Goal: Task Accomplishment & Management: Manage account settings

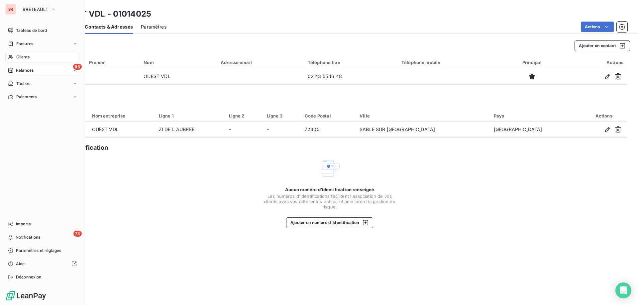
click at [22, 68] on span "Relances" at bounding box center [25, 70] width 18 height 6
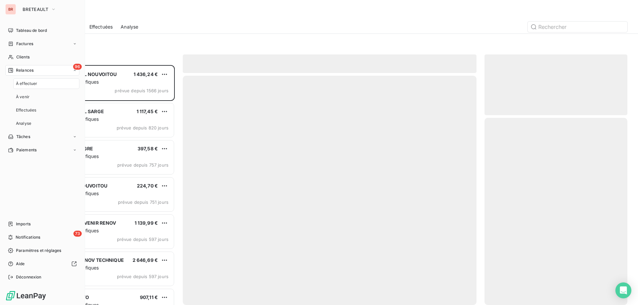
scroll to position [235, 138]
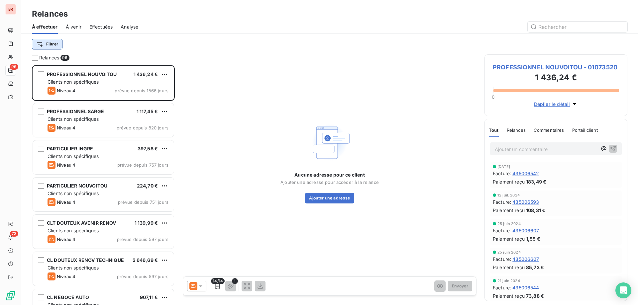
click at [56, 47] on html "BR 96 73 Relances À effectuer À venir Effectuées Analyse Filtrer Relances 96 PR…" at bounding box center [319, 152] width 638 height 305
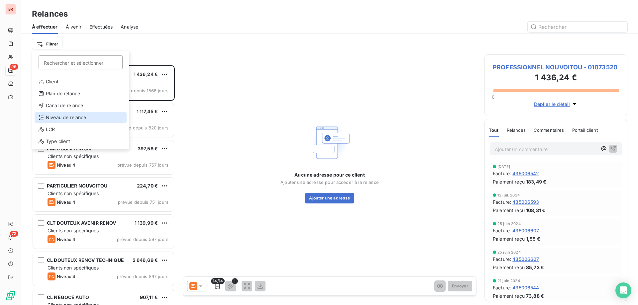
click at [65, 114] on div "Niveau de relance" at bounding box center [81, 117] width 92 height 11
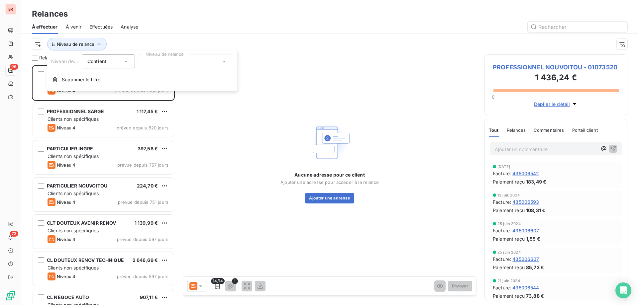
click at [155, 62] on div at bounding box center [186, 61] width 96 height 14
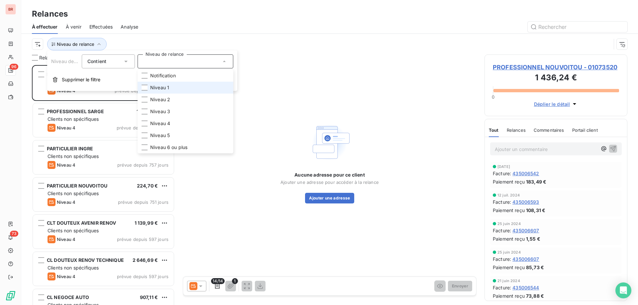
click at [160, 87] on span "Niveau 1" at bounding box center [159, 87] width 19 height 7
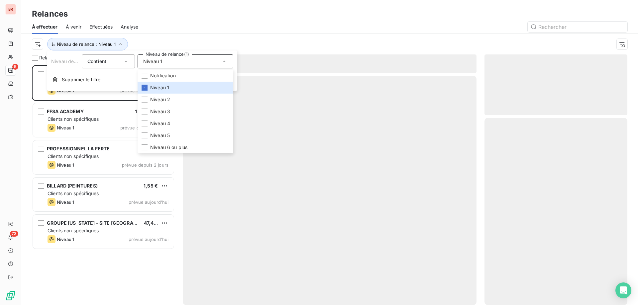
scroll to position [235, 138]
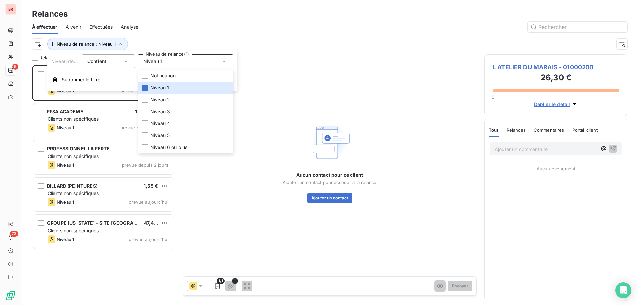
click at [188, 20] on div "À effectuer À venir Effectuées Analyse" at bounding box center [329, 27] width 617 height 14
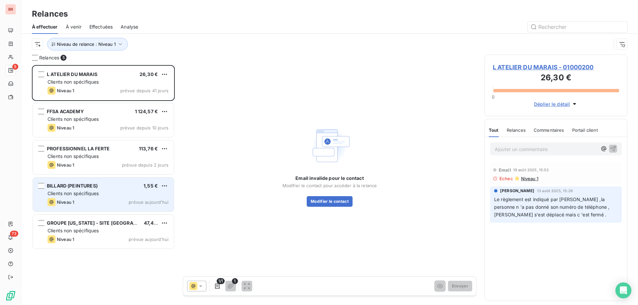
click at [85, 193] on span "Clients non spécifiques" at bounding box center [73, 194] width 51 height 6
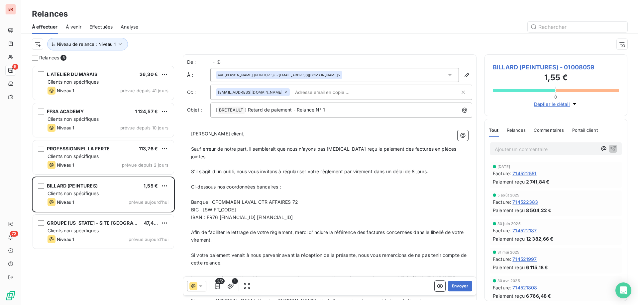
scroll to position [235, 138]
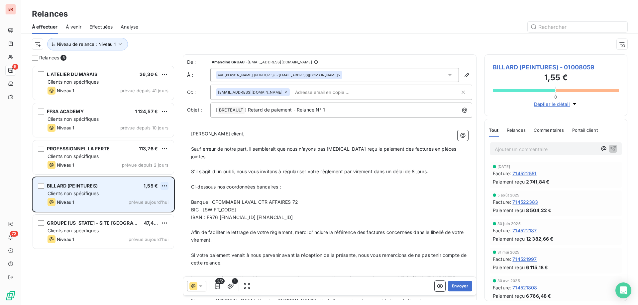
click at [165, 184] on html "BR 5 73 Relances À effectuer À venir Effectuées Analyse Niveau de relance : Niv…" at bounding box center [319, 152] width 638 height 305
click at [147, 209] on div "Passer cette action" at bounding box center [135, 211] width 59 height 11
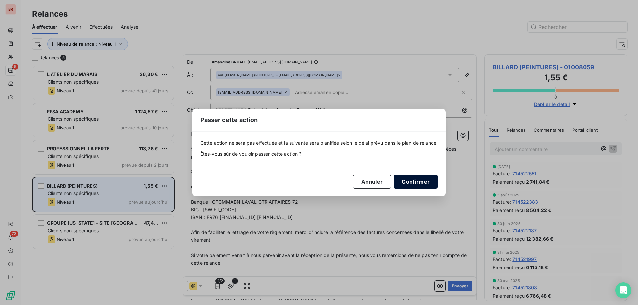
click at [421, 178] on button "Confirmer" at bounding box center [416, 182] width 44 height 14
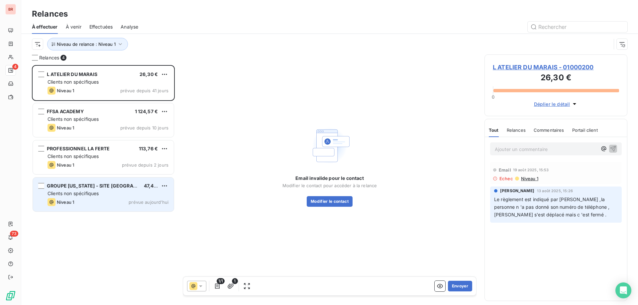
click at [83, 191] on span "Clients non spécifiques" at bounding box center [73, 194] width 51 height 6
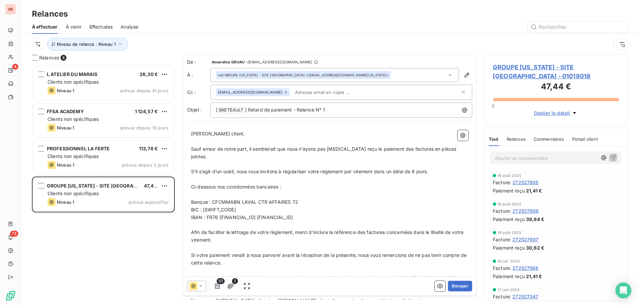
click at [120, 187] on span "GROUPE MAINE - SITE DU MANS" at bounding box center [103, 186] width 113 height 6
click at [459, 286] on button "Envoyer" at bounding box center [460, 286] width 24 height 11
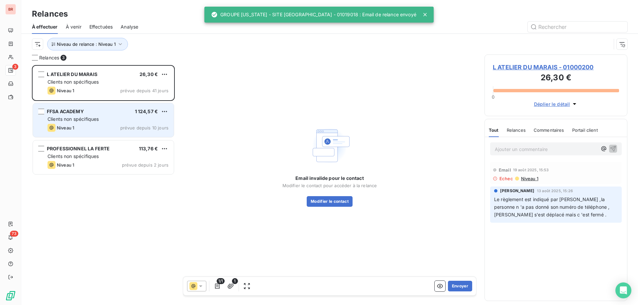
click at [102, 115] on div "FFSA ACADEMY 1 124,57 € Clients non spécifiques Niveau 1 prévue depuis 10 jours" at bounding box center [103, 120] width 141 height 34
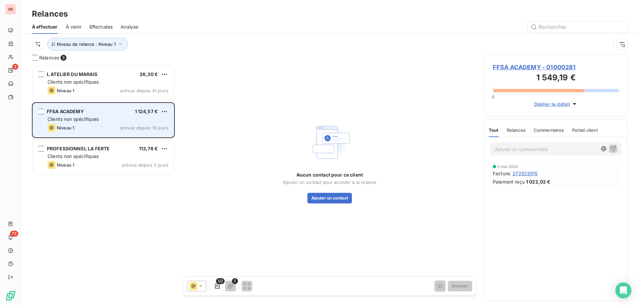
click at [111, 110] on div "FFSA ACADEMY 1 124,57 €" at bounding box center [108, 112] width 121 height 6
click at [107, 114] on div "FFSA ACADEMY 1 124,57 €" at bounding box center [108, 112] width 121 height 6
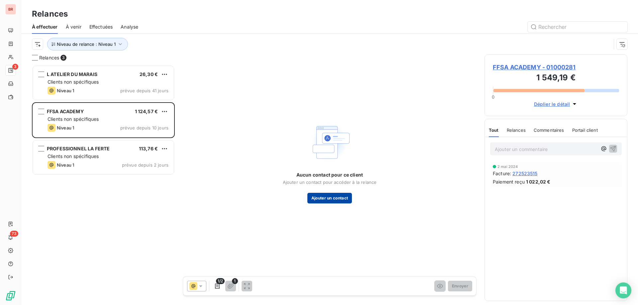
click at [337, 201] on button "Ajouter un contact" at bounding box center [329, 198] width 45 height 11
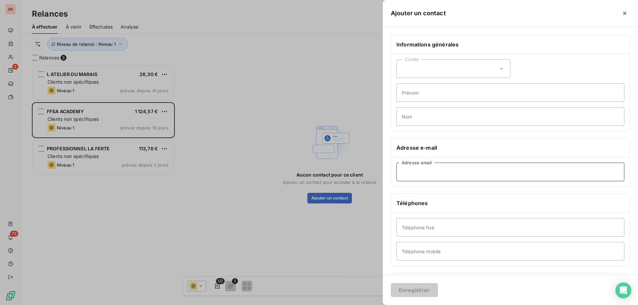
click at [437, 174] on input "Adresse email" at bounding box center [510, 172] width 228 height 19
paste input "comptabilite1@asacad.com"
type input "comptabilite1@asacad.com"
click at [409, 287] on button "Enregistrer" at bounding box center [414, 290] width 47 height 14
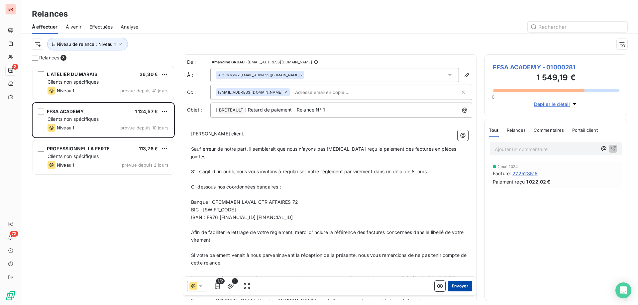
click at [454, 286] on button "Envoyer" at bounding box center [460, 286] width 24 height 11
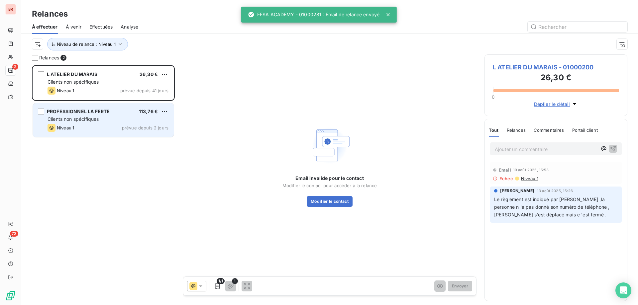
click at [115, 119] on div "Clients non spécifiques" at bounding box center [108, 119] width 121 height 7
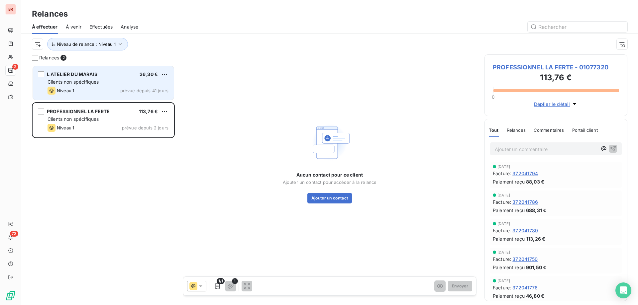
click at [108, 78] on div "L ATELIER DU MARAIS 26,30 € Clients non spécifiques Niveau 1 prévue depuis 41 j…" at bounding box center [103, 83] width 141 height 34
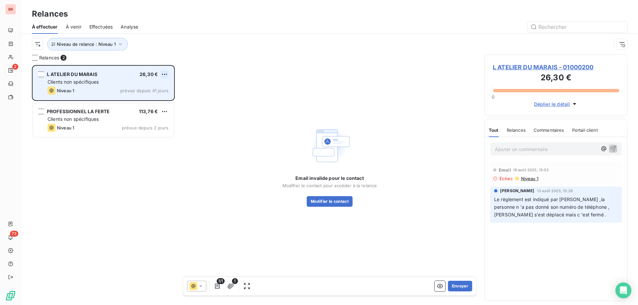
click at [167, 74] on html "BR 2 73 Relances À effectuer À venir Effectuées Analyse Niveau de relance : Niv…" at bounding box center [319, 152] width 638 height 305
click at [143, 101] on div "Passer cette action" at bounding box center [135, 99] width 59 height 11
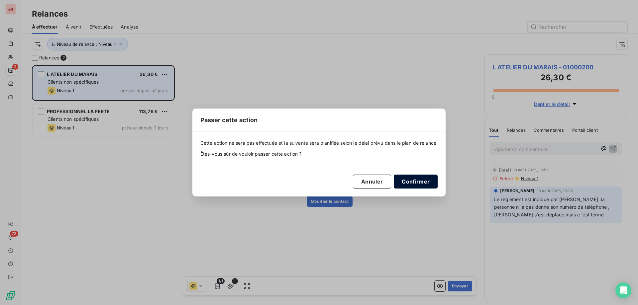
click at [423, 179] on button "Confirmer" at bounding box center [416, 182] width 44 height 14
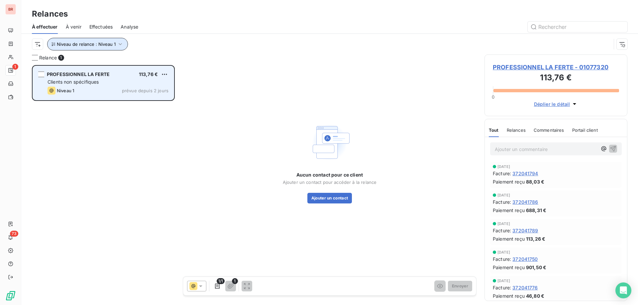
click at [84, 49] on button "Niveau de relance : Niveau 1" at bounding box center [87, 44] width 81 height 13
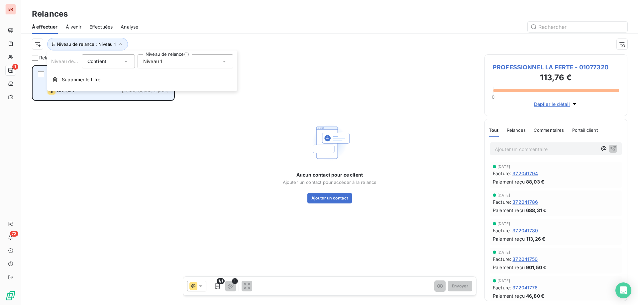
click at [157, 64] on span "Niveau 1" at bounding box center [152, 61] width 19 height 7
click at [157, 84] on li "Niveau 1" at bounding box center [186, 88] width 96 height 12
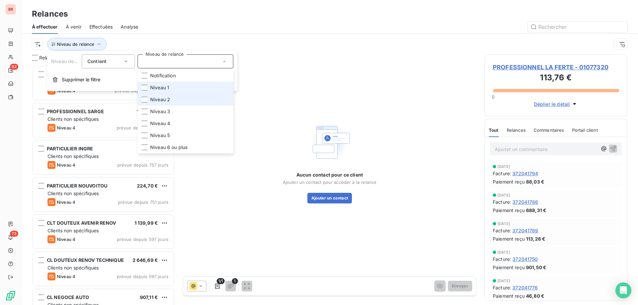
scroll to position [235, 138]
click at [157, 98] on span "Niveau 2" at bounding box center [160, 99] width 20 height 7
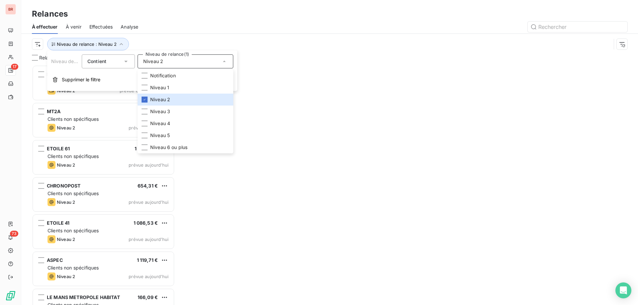
scroll to position [235, 138]
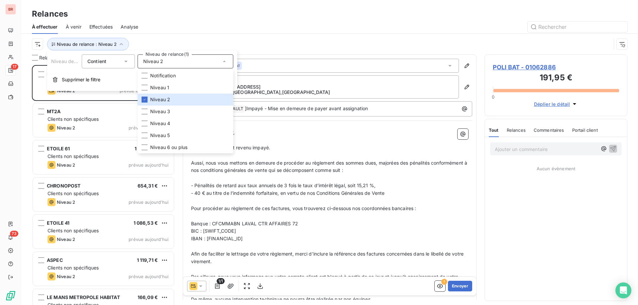
click at [188, 21] on div "À effectuer À venir Effectuées Analyse" at bounding box center [329, 27] width 617 height 14
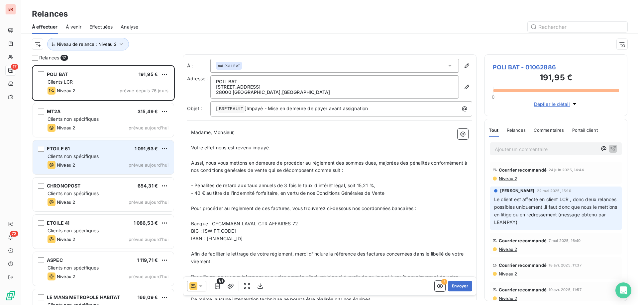
click at [91, 150] on div "ETOILE 61 1 091,63 €" at bounding box center [108, 149] width 121 height 6
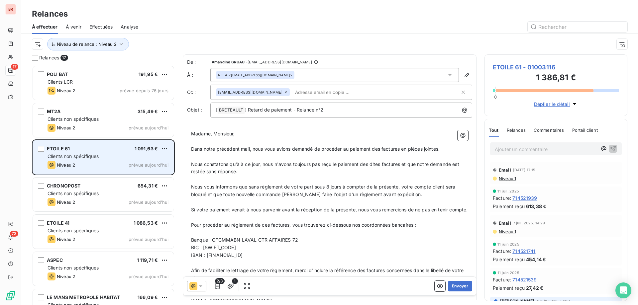
click at [107, 147] on div "ETOILE 61 1 091,63 €" at bounding box center [108, 149] width 121 height 6
click at [124, 149] on div "ETOILE 61 1 091,63 €" at bounding box center [108, 149] width 121 height 6
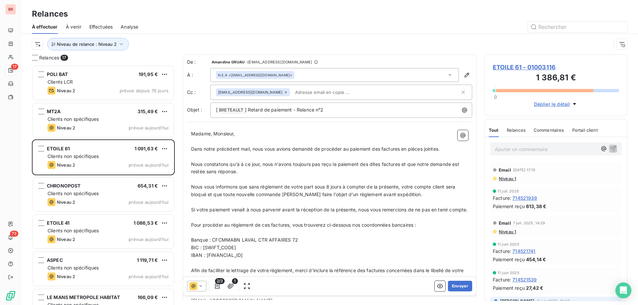
click at [268, 21] on div "À effectuer À venir Effectuées Analyse" at bounding box center [329, 27] width 617 height 14
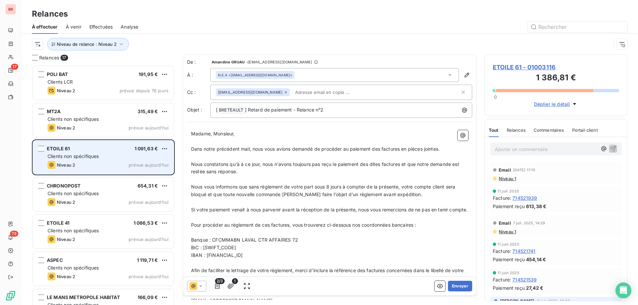
click at [113, 148] on div "ETOILE 61 1 091,63 €" at bounding box center [108, 149] width 121 height 6
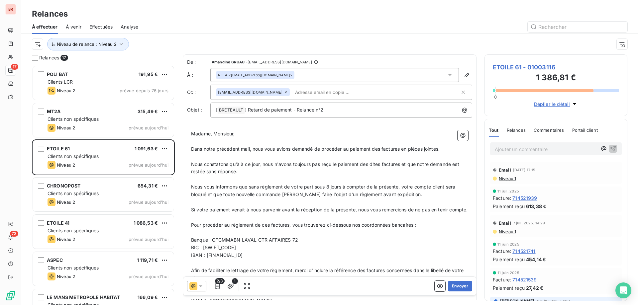
click at [536, 147] on p "Ajouter un commentaire ﻿" at bounding box center [546, 149] width 102 height 8
click at [463, 290] on button "Envoyer" at bounding box center [460, 286] width 24 height 11
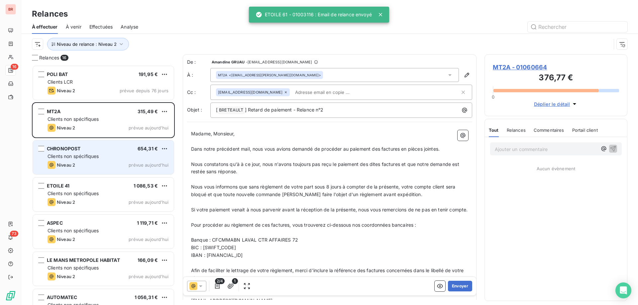
click at [106, 149] on div "CHRONOPOST 654,31 €" at bounding box center [108, 149] width 121 height 6
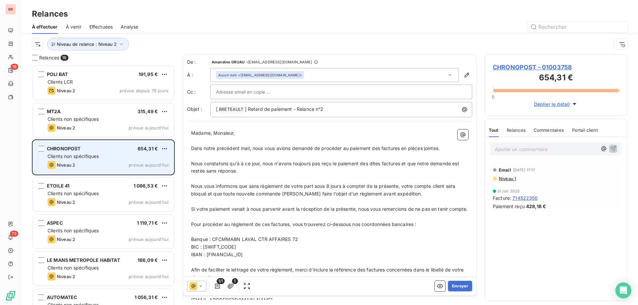
click at [131, 154] on div "Clients non spécifiques" at bounding box center [108, 156] width 121 height 7
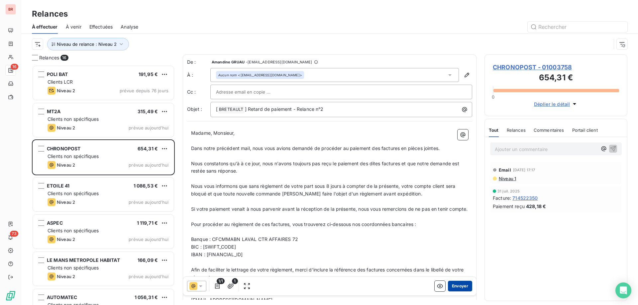
click at [452, 286] on button "Envoyer" at bounding box center [460, 286] width 24 height 11
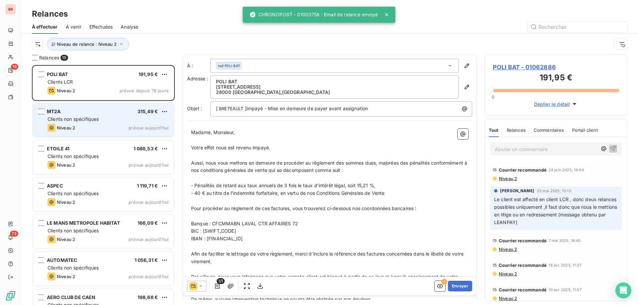
click at [109, 117] on div "Clients non spécifiques" at bounding box center [108, 119] width 121 height 7
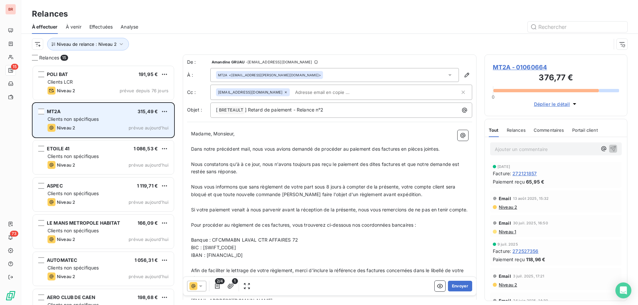
click at [115, 113] on div "MT2A 315,49 €" at bounding box center [108, 112] width 121 height 6
click at [165, 114] on html "BR 15 73 Relances À effectuer À venir Effectuées Analyse Niveau de relance : Ni…" at bounding box center [319, 152] width 638 height 305
click at [151, 137] on div "Passer cette action" at bounding box center [135, 137] width 59 height 11
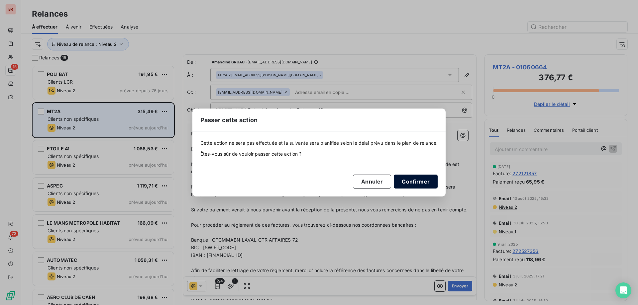
click at [404, 178] on button "Confirmer" at bounding box center [416, 182] width 44 height 14
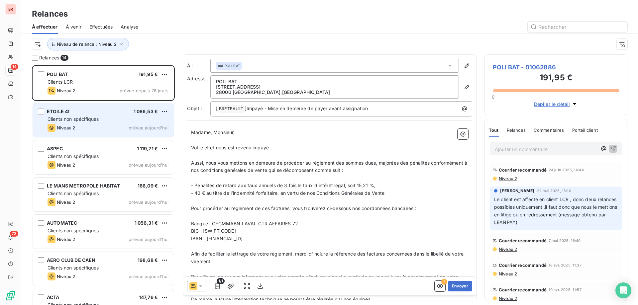
click at [107, 119] on div "Clients non spécifiques" at bounding box center [108, 119] width 121 height 7
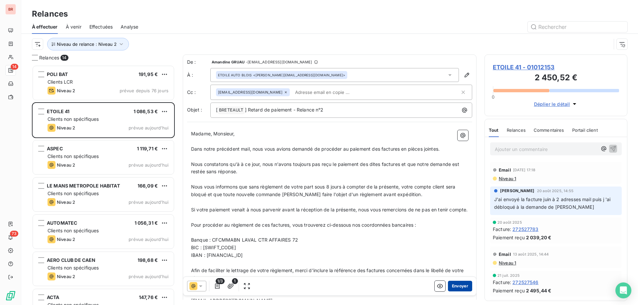
click at [457, 285] on button "Envoyer" at bounding box center [460, 286] width 24 height 11
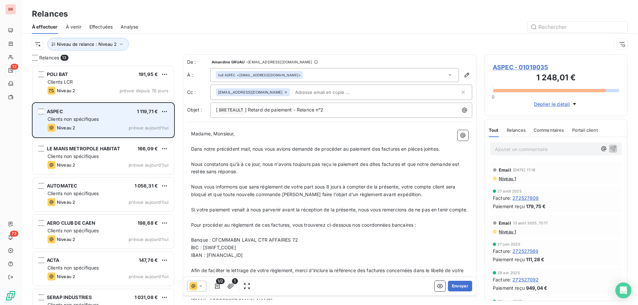
click at [114, 112] on div "ASPEC 1 119,71 €" at bounding box center [108, 112] width 121 height 6
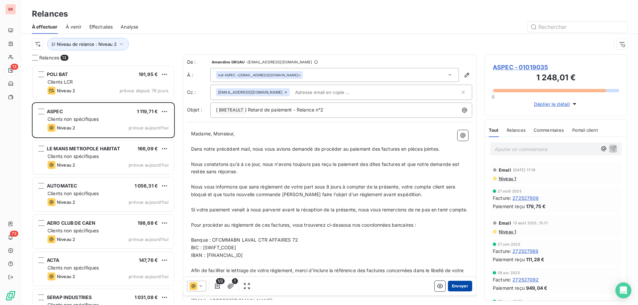
click at [455, 287] on button "Envoyer" at bounding box center [460, 286] width 24 height 11
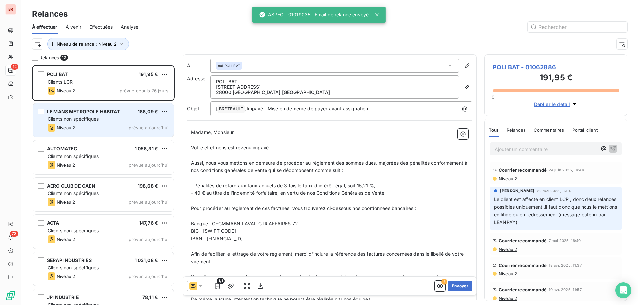
click at [101, 121] on div "Clients non spécifiques" at bounding box center [108, 119] width 121 height 7
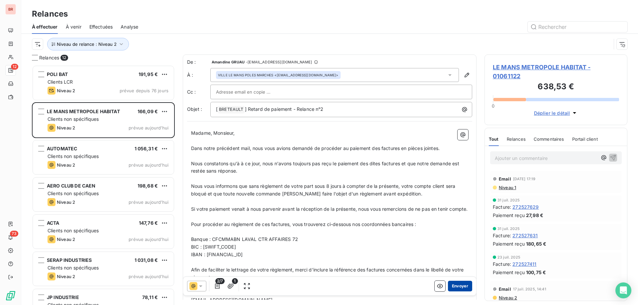
click at [450, 287] on button "Envoyer" at bounding box center [460, 286] width 24 height 11
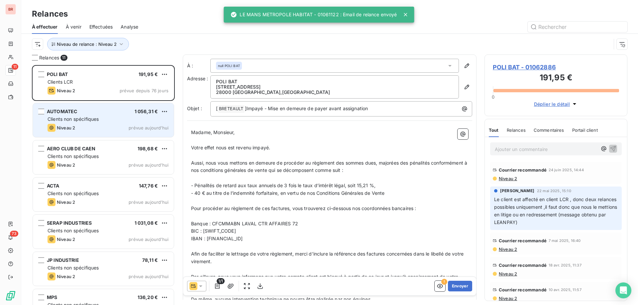
click at [100, 121] on div "Clients non spécifiques" at bounding box center [108, 119] width 121 height 7
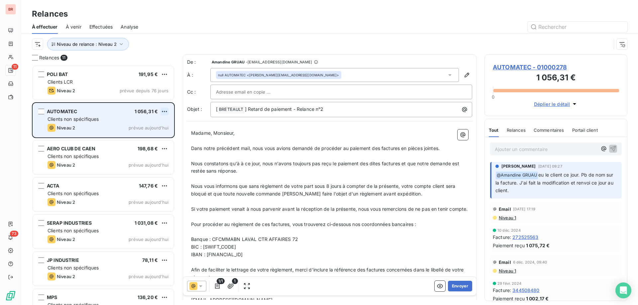
click at [166, 109] on html "BR 11 73 Relances À effectuer À venir Effectuées Analyse Niveau de relance : Ni…" at bounding box center [319, 152] width 638 height 305
click at [143, 135] on div "Passer cette action" at bounding box center [135, 137] width 59 height 11
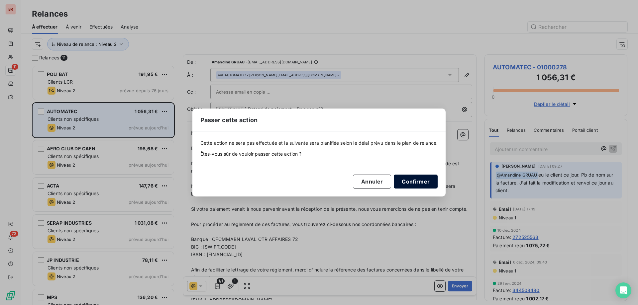
click at [417, 184] on button "Confirmer" at bounding box center [416, 182] width 44 height 14
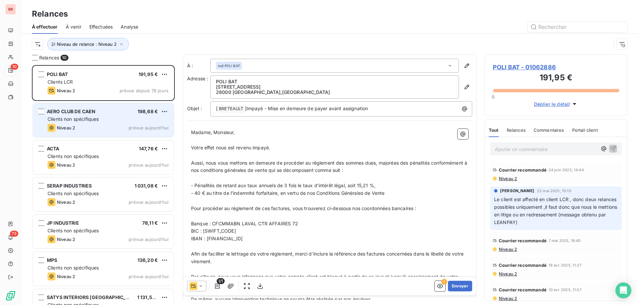
click at [105, 115] on div "AERO CLUB DE CAEN 198,68 € Clients non spécifiques Niveau 2 prévue aujourd’hui" at bounding box center [103, 120] width 141 height 34
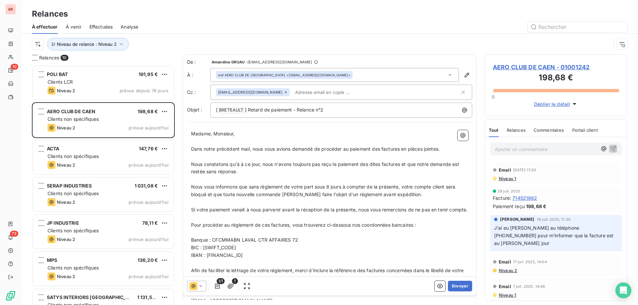
click at [285, 92] on icon at bounding box center [286, 92] width 2 height 2
click at [237, 91] on input "text" at bounding box center [341, 92] width 250 height 10
click at [242, 92] on input "text" at bounding box center [251, 92] width 71 height 10
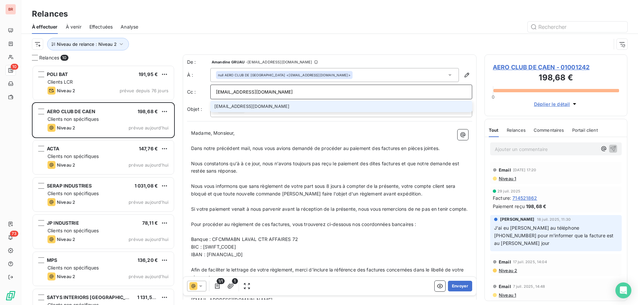
type input "gregoirebeaune@breteault.com"
click at [251, 105] on li "gregoirebeaune@breteault.com" at bounding box center [341, 107] width 262 height 12
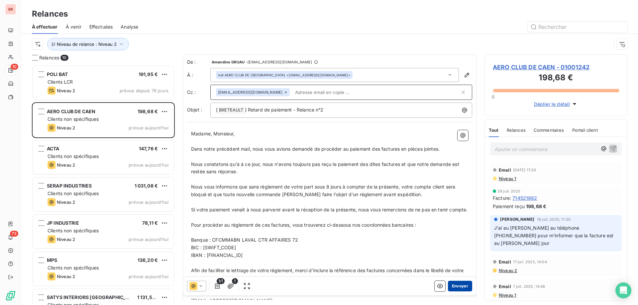
click at [459, 286] on button "Envoyer" at bounding box center [460, 286] width 24 height 11
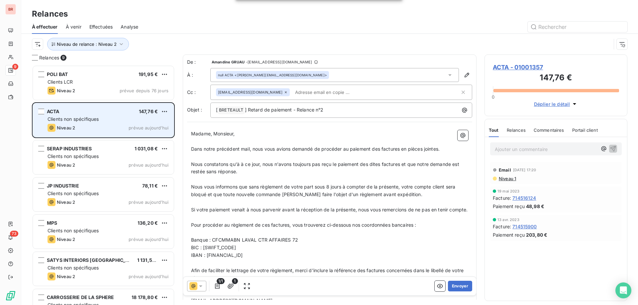
click at [120, 118] on div "Clients non spécifiques" at bounding box center [108, 119] width 121 height 7
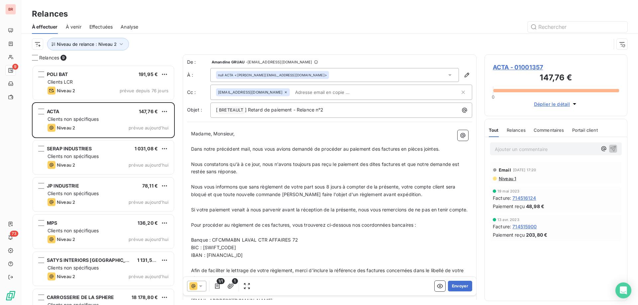
drag, startPoint x: 275, startPoint y: 92, endPoint x: 246, endPoint y: 114, distance: 36.9
click at [284, 92] on icon at bounding box center [286, 92] width 4 height 4
click at [248, 91] on input "text" at bounding box center [341, 92] width 250 height 10
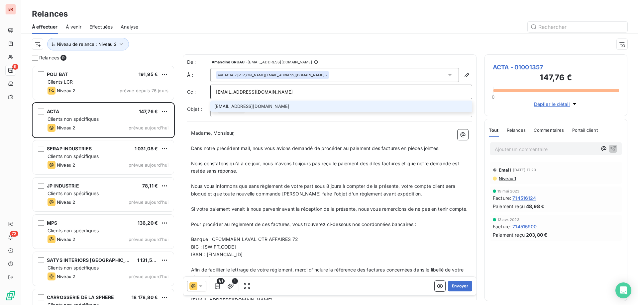
type input "mickaelbourgeois@breteault.com"
click at [252, 103] on li "mickaelbourgeois@breteault.com" at bounding box center [341, 107] width 262 height 12
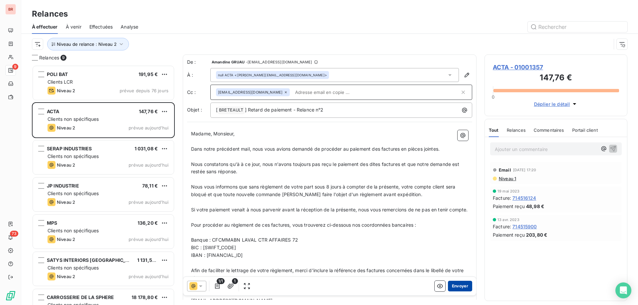
click at [452, 289] on button "Envoyer" at bounding box center [460, 286] width 24 height 11
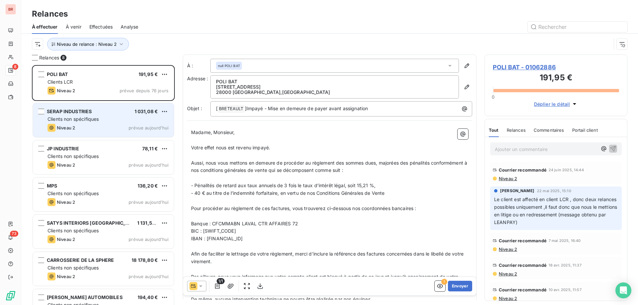
click at [104, 117] on div "Clients non spécifiques" at bounding box center [108, 119] width 121 height 7
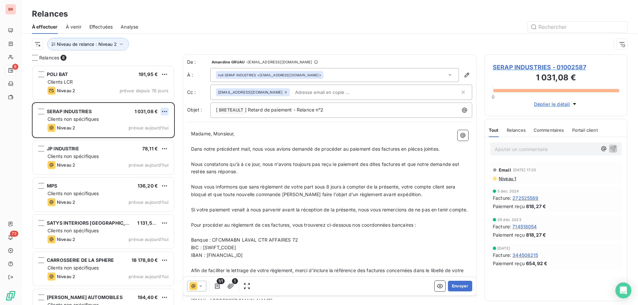
click at [165, 108] on html "BR 8 73 Relances À effectuer À venir Effectuées Analyse Niveau de relance : Niv…" at bounding box center [319, 152] width 638 height 305
click at [144, 139] on div "Passer cette action" at bounding box center [135, 137] width 59 height 11
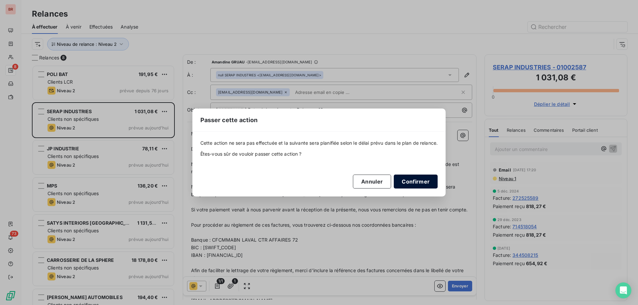
click at [426, 184] on button "Confirmer" at bounding box center [416, 182] width 44 height 14
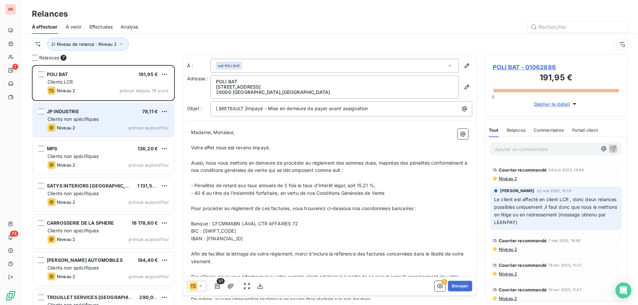
click at [114, 117] on div "Clients non spécifiques" at bounding box center [108, 119] width 121 height 7
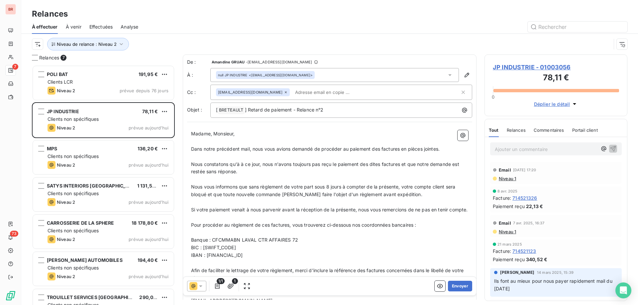
click at [284, 93] on icon at bounding box center [286, 92] width 4 height 4
click at [233, 88] on input "text" at bounding box center [341, 92] width 250 height 10
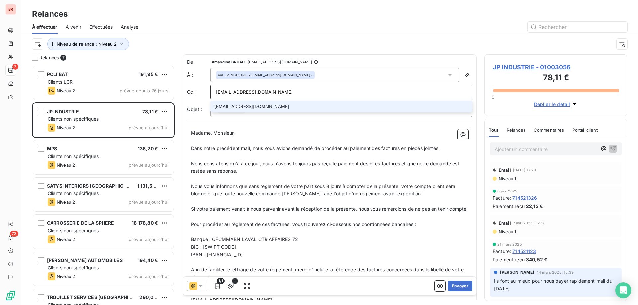
type input "mickaelbourgeois@breteault.com"
click at [232, 107] on li "mickaelbourgeois@breteault.com" at bounding box center [341, 107] width 262 height 12
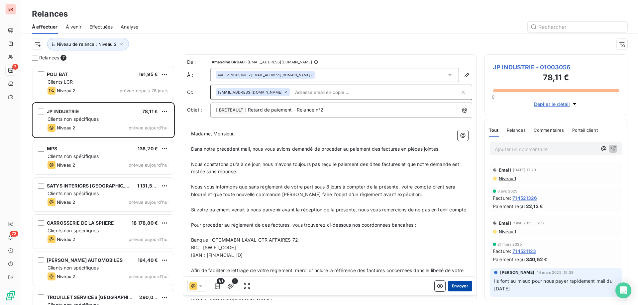
click at [450, 287] on button "Envoyer" at bounding box center [460, 286] width 24 height 11
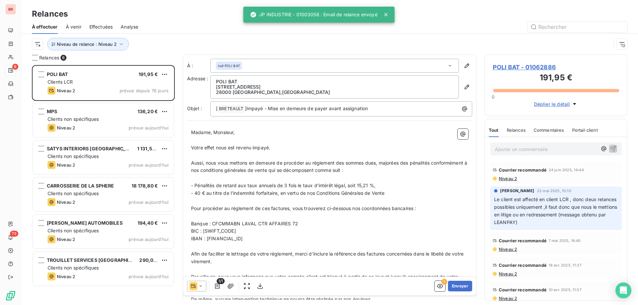
click at [96, 113] on div "MPS 136,20 €" at bounding box center [108, 112] width 121 height 6
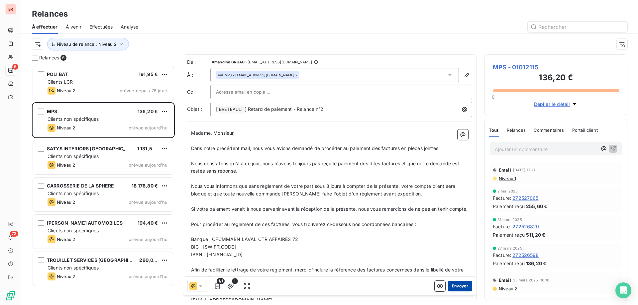
click at [456, 286] on button "Envoyer" at bounding box center [460, 286] width 24 height 11
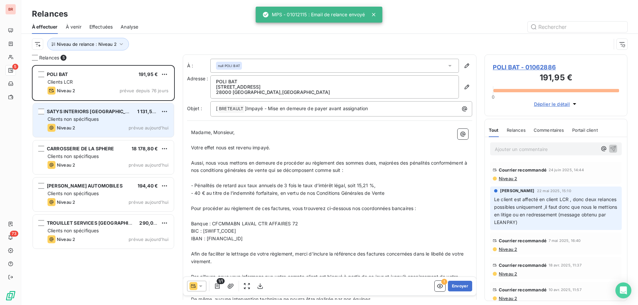
click at [105, 122] on div "Clients non spécifiques" at bounding box center [108, 119] width 121 height 7
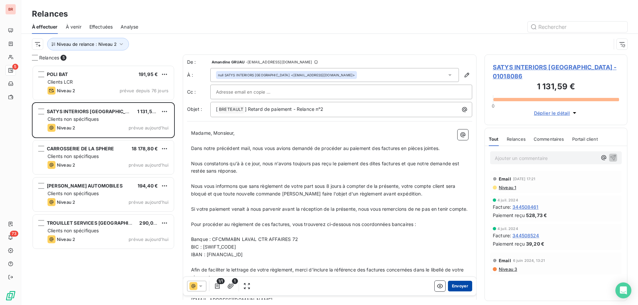
click at [451, 285] on button "Envoyer" at bounding box center [460, 286] width 24 height 11
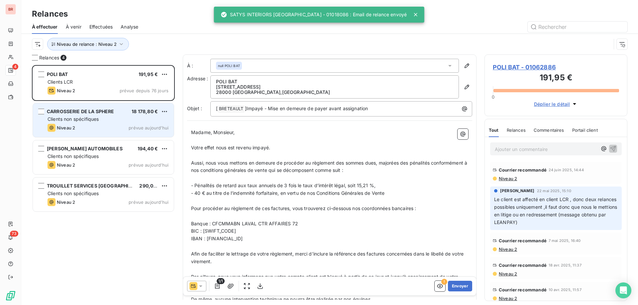
click at [109, 119] on div "Clients non spécifiques" at bounding box center [108, 119] width 121 height 7
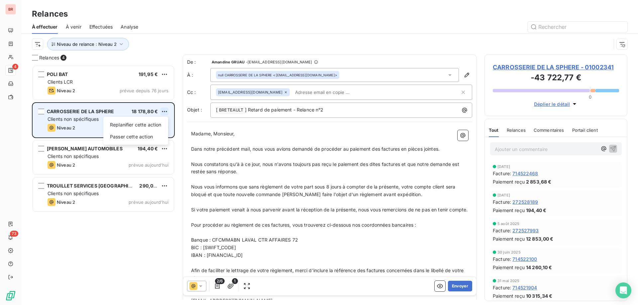
click at [164, 112] on html "BR 4 73 Relances À effectuer À venir Effectuées Analyse Niveau de relance : Niv…" at bounding box center [319, 152] width 638 height 305
click at [126, 137] on div "Passer cette action" at bounding box center [135, 137] width 59 height 11
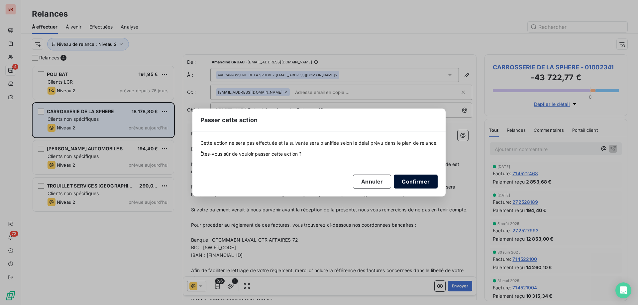
click at [420, 182] on button "Confirmer" at bounding box center [416, 182] width 44 height 14
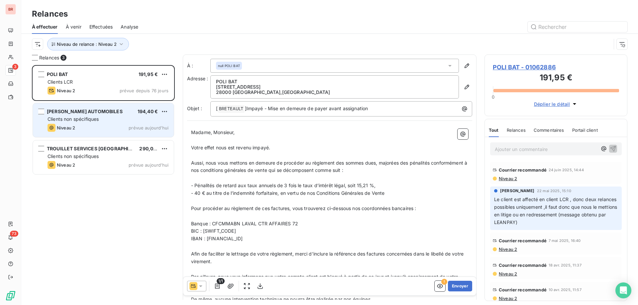
click at [118, 108] on div "GUERRA AUTOMOBILES 194,40 € Clients non spécifiques Niveau 2 prévue aujourd’hui" at bounding box center [103, 120] width 141 height 34
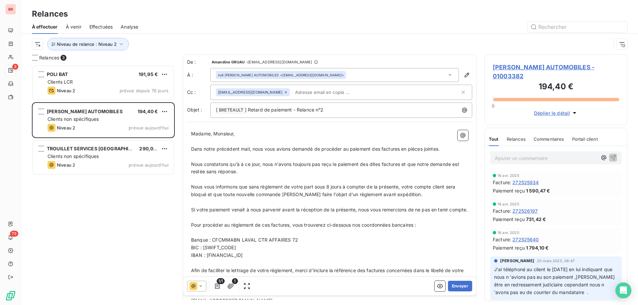
click at [533, 154] on p "Ajouter un commentaire ﻿" at bounding box center [546, 158] width 102 height 8
click at [531, 154] on p "Ajouter un commentaire ﻿" at bounding box center [546, 158] width 102 height 8
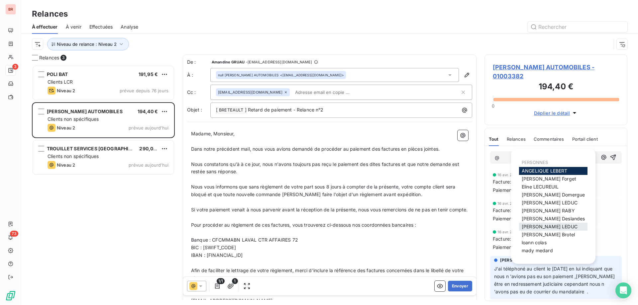
click at [533, 225] on span "Sonia LEDUC" at bounding box center [550, 227] width 56 height 6
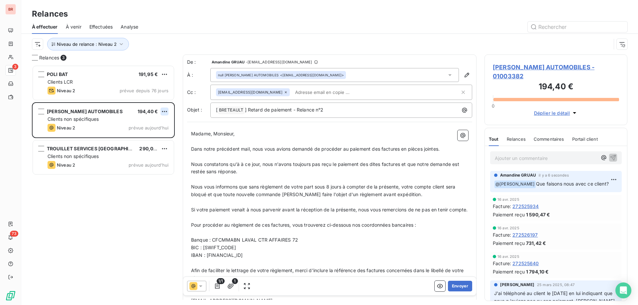
click at [164, 110] on html "BR 3 73 Relances À effectuer À venir Effectuées Analyse Niveau de relance : Niv…" at bounding box center [319, 152] width 638 height 305
click at [144, 139] on div "Passer cette action" at bounding box center [135, 137] width 59 height 11
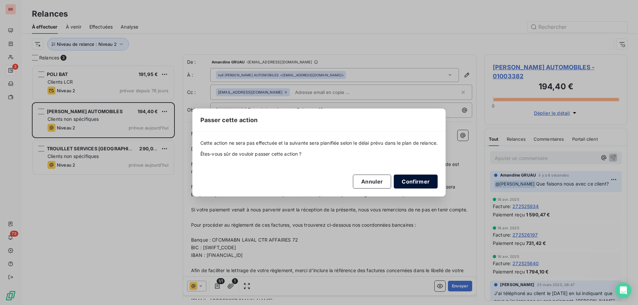
click at [417, 180] on button "Confirmer" at bounding box center [416, 182] width 44 height 14
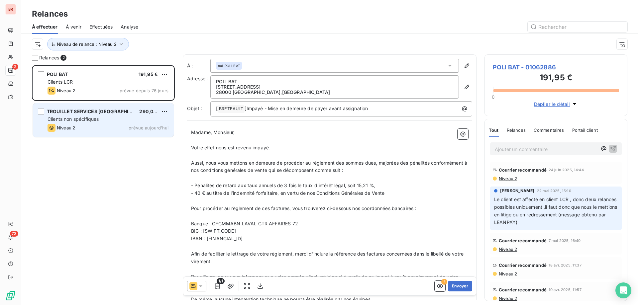
click at [111, 123] on div "TROUILLET SERVICES LE MANS 290,04 € Clients non spécifiques Niveau 2 prévue auj…" at bounding box center [103, 120] width 141 height 34
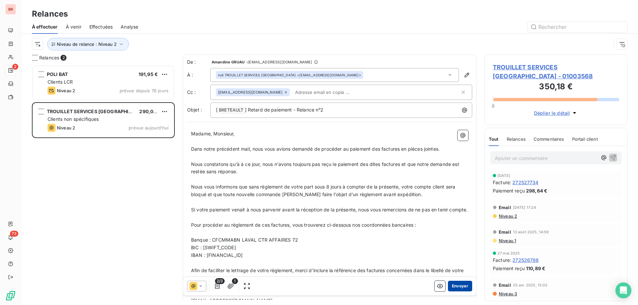
click at [455, 287] on button "Envoyer" at bounding box center [460, 286] width 24 height 11
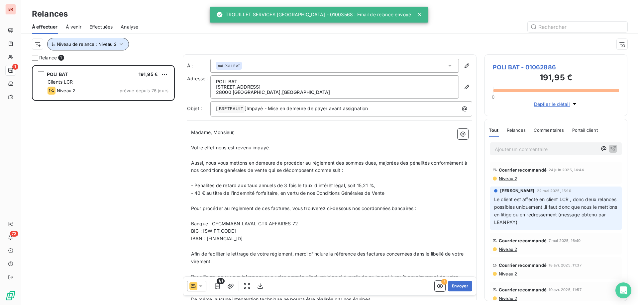
click at [92, 42] on span "Niveau de relance : Niveau 2" at bounding box center [87, 44] width 60 height 5
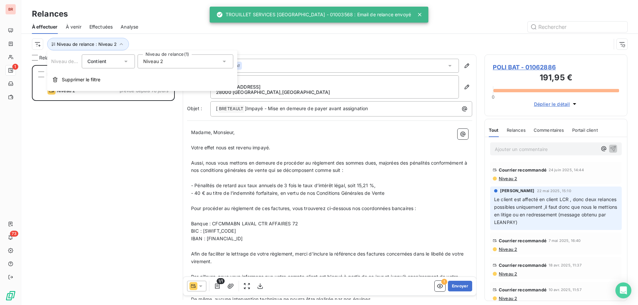
click at [149, 63] on span "Niveau 2" at bounding box center [153, 61] width 20 height 7
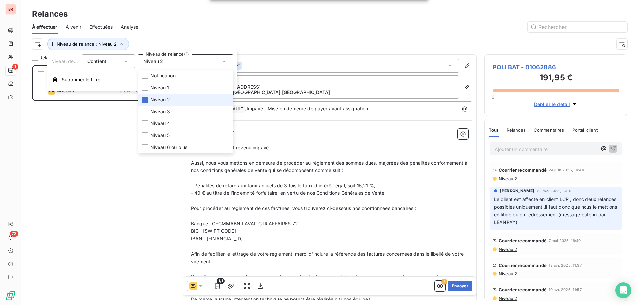
drag, startPoint x: 157, startPoint y: 99, endPoint x: 158, endPoint y: 104, distance: 4.7
click at [157, 99] on span "Niveau 2" at bounding box center [160, 99] width 20 height 7
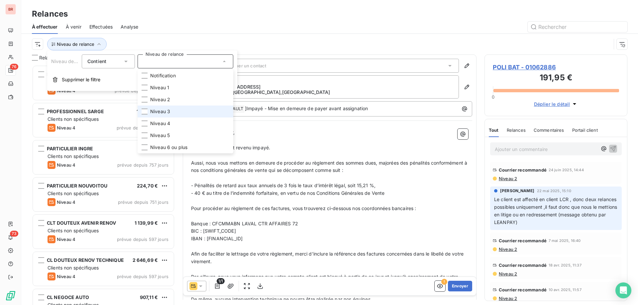
scroll to position [235, 138]
click at [159, 108] on li "Niveau 3" at bounding box center [186, 112] width 96 height 12
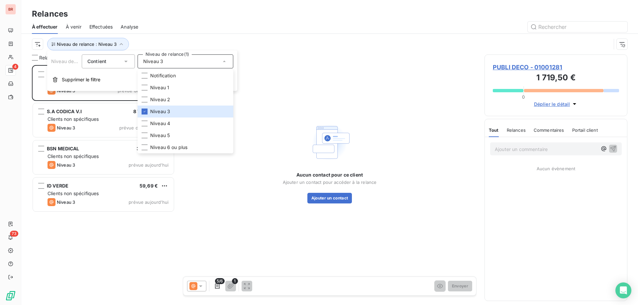
scroll to position [235, 138]
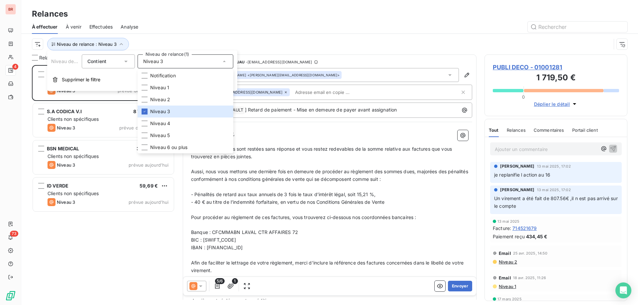
click at [171, 22] on div at bounding box center [386, 27] width 481 height 11
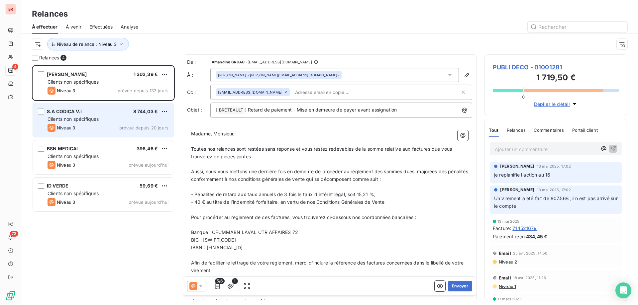
click at [95, 116] on span "Clients non spécifiques" at bounding box center [73, 119] width 51 height 6
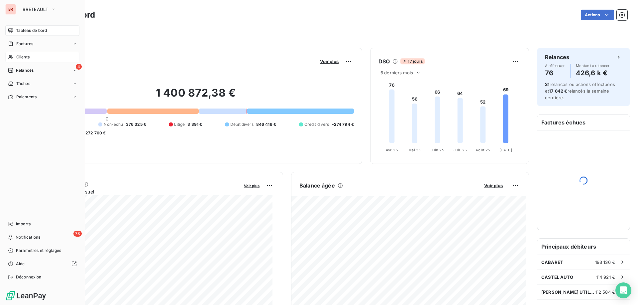
click at [27, 56] on span "Clients" at bounding box center [22, 57] width 13 height 6
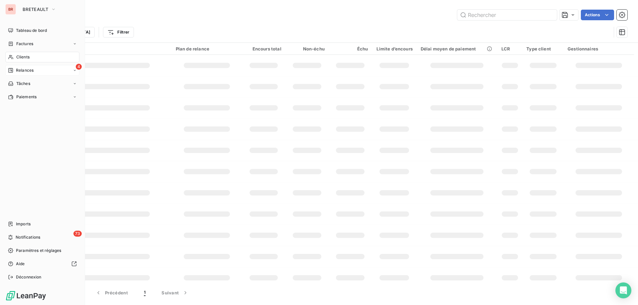
click at [27, 69] on span "Relances" at bounding box center [25, 70] width 18 height 6
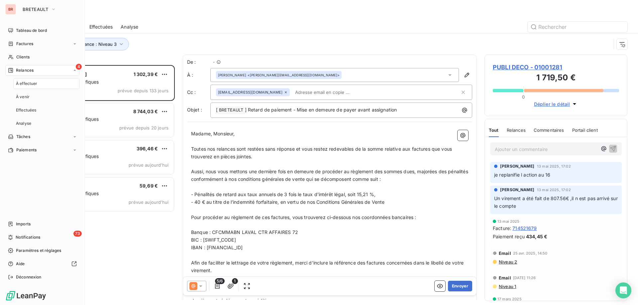
scroll to position [235, 138]
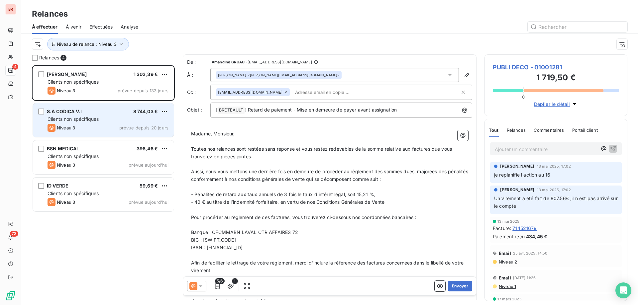
click at [103, 117] on div "Clients non spécifiques" at bounding box center [108, 119] width 121 height 7
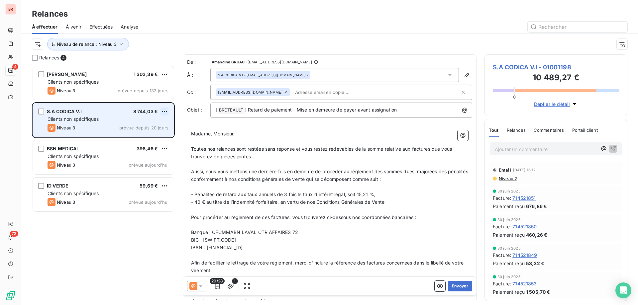
click at [165, 109] on html "BR 4 73 Relances À effectuer À venir Effectuées Analyse Niveau de relance : Niv…" at bounding box center [319, 152] width 638 height 305
click at [130, 137] on div "Passer cette action" at bounding box center [135, 137] width 59 height 11
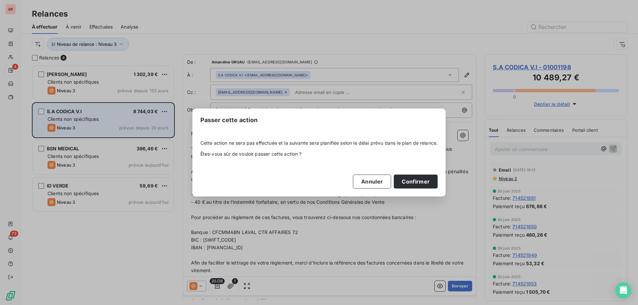
click at [404, 173] on div "Cette action ne sera pas effectuée et la suivante sera planifiée selon le délai…" at bounding box center [319, 164] width 238 height 48
click at [403, 181] on button "Confirmer" at bounding box center [416, 182] width 44 height 14
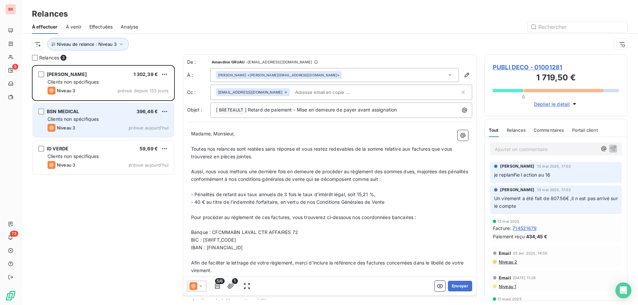
click at [125, 115] on div "BSN MEDICAL 396,46 € Clients non spécifiques Niveau 3 prévue aujourd’hui" at bounding box center [103, 120] width 141 height 34
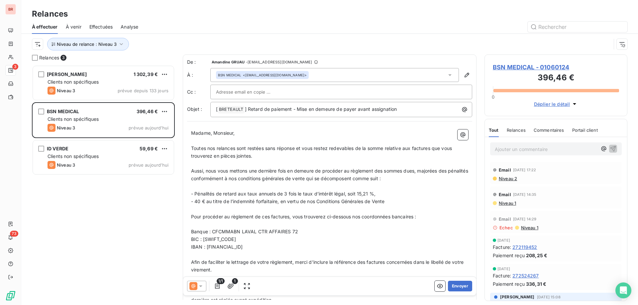
click at [108, 256] on div "PUBLI DECO 1 302,39 € Clients non spécifiques Niveau 3 prévue depuis 133 jours …" at bounding box center [103, 185] width 143 height 240
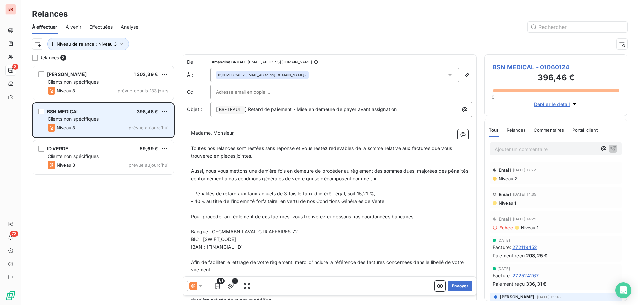
click at [114, 121] on div "Clients non spécifiques" at bounding box center [108, 119] width 121 height 7
click at [118, 124] on div "BSN MEDICAL 396,46 € Clients non spécifiques Niveau 3 prévue aujourd’hui" at bounding box center [103, 120] width 141 height 34
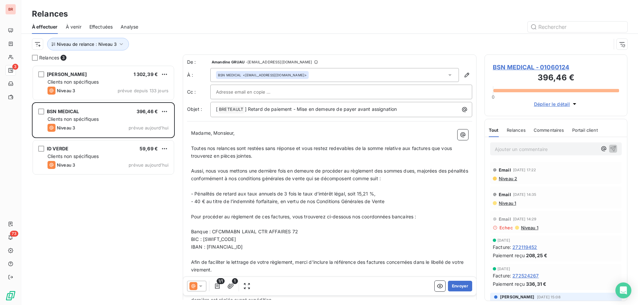
click at [306, 75] on div "BSN MEDICAL <invoice.600@bsnmedical.com>" at bounding box center [334, 75] width 248 height 14
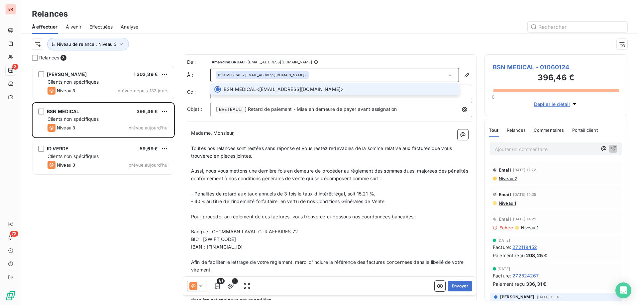
click at [305, 77] on div "BSN MEDICAL <invoice.600@bsnmedical.com>" at bounding box center [334, 75] width 248 height 14
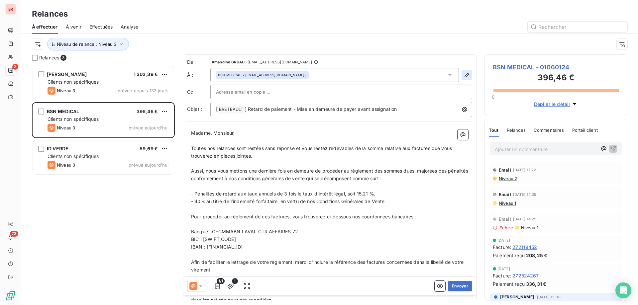
click at [463, 73] on icon "button" at bounding box center [466, 75] width 7 height 7
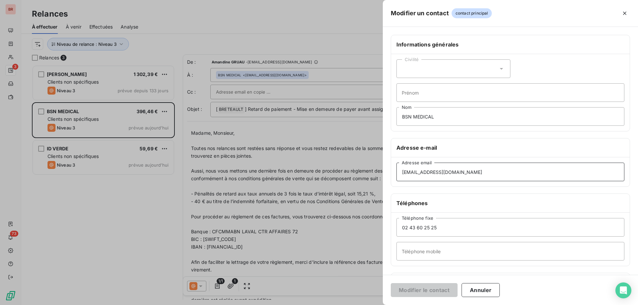
click at [475, 173] on input "invoice.600@bsnmedical.com" at bounding box center [510, 172] width 228 height 19
click at [480, 176] on input "invoice.600@bsnmedical.com" at bounding box center [510, 172] width 228 height 19
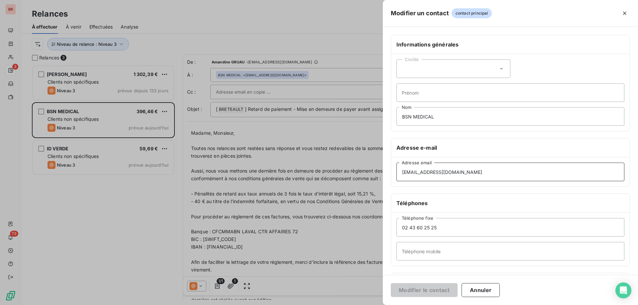
click at [480, 176] on input "invoice.600@bsnmedical.com" at bounding box center [510, 172] width 228 height 19
type input "jessica.cloarec@essity.com"
click at [425, 289] on button "Modifier le contact" at bounding box center [424, 290] width 67 height 14
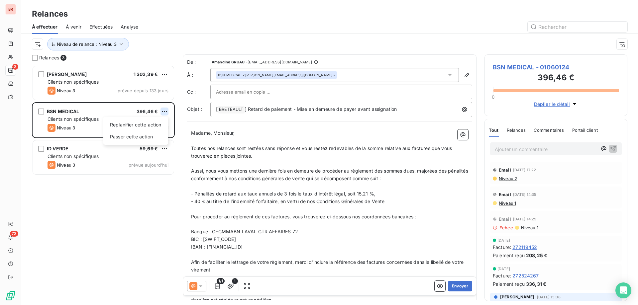
click at [164, 110] on html "BR 3 73 Relances À effectuer À venir Effectuées Analyse Niveau de relance : Niv…" at bounding box center [319, 152] width 638 height 305
click at [262, 43] on html "BR 3 73 Relances À effectuer À venir Effectuées Analyse Niveau de relance : Niv…" at bounding box center [319, 152] width 638 height 305
click at [448, 288] on button "Envoyer" at bounding box center [460, 286] width 24 height 11
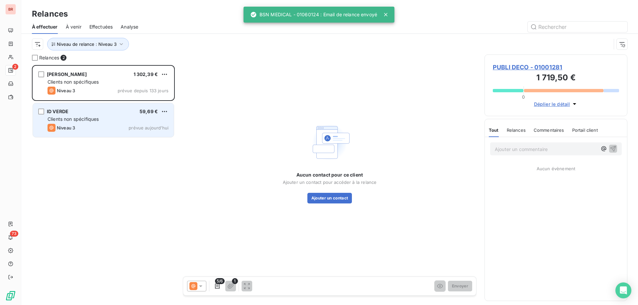
click at [114, 121] on div "Clients non spécifiques" at bounding box center [108, 119] width 121 height 7
